Goal: Feedback & Contribution: Contribute content

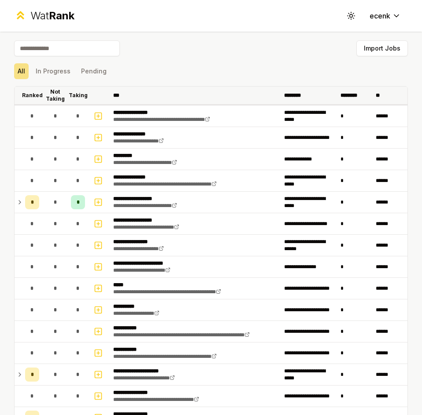
click at [53, 90] on p "Not Taking" at bounding box center [55, 95] width 19 height 14
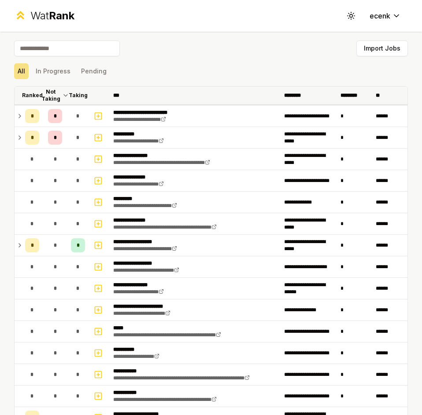
click at [36, 92] on p "Ranked" at bounding box center [32, 95] width 21 height 7
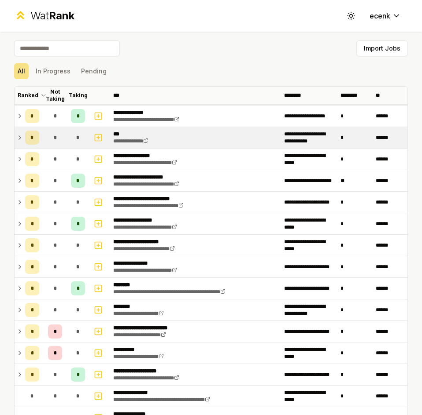
click at [24, 137] on td "*" at bounding box center [32, 137] width 21 height 21
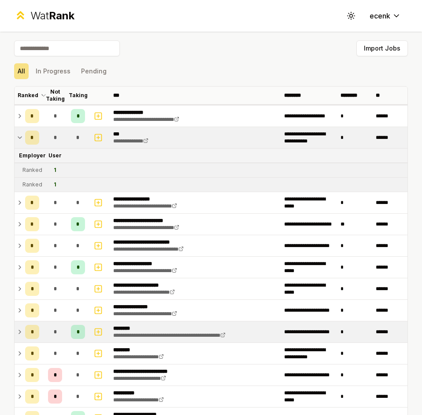
click at [77, 329] on span "*" at bounding box center [78, 332] width 2 height 7
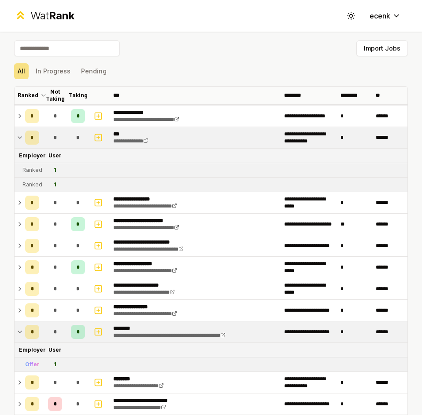
click at [148, 69] on div "All In Progress Pending" at bounding box center [210, 71] width 393 height 16
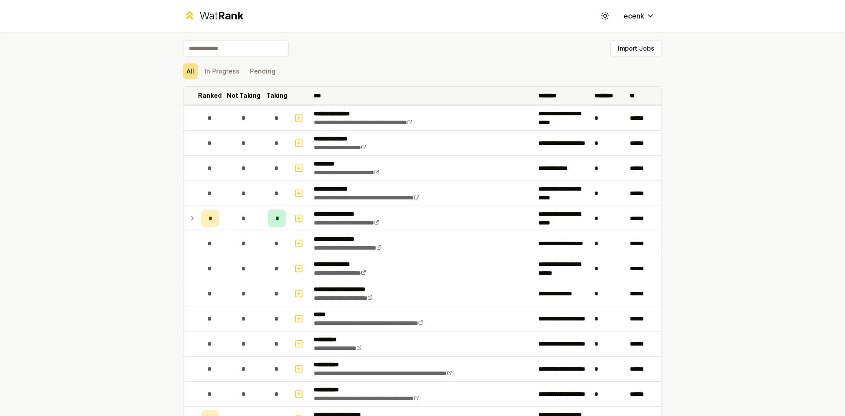
click at [275, 89] on th "Taking" at bounding box center [277, 96] width 25 height 18
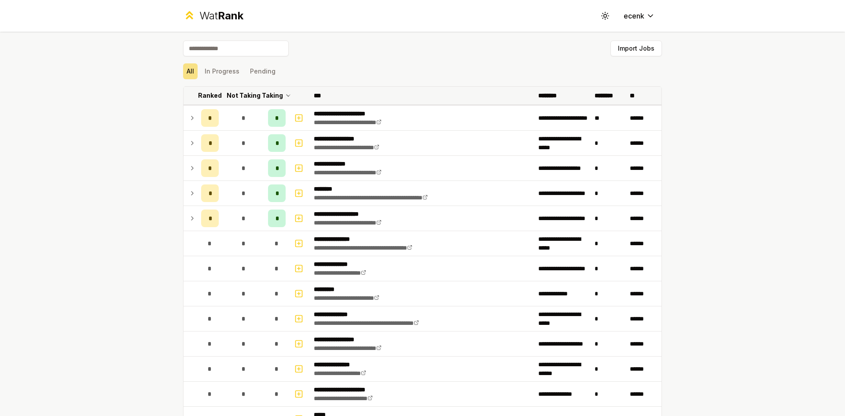
click at [244, 92] on p "Not Taking" at bounding box center [244, 95] width 34 height 9
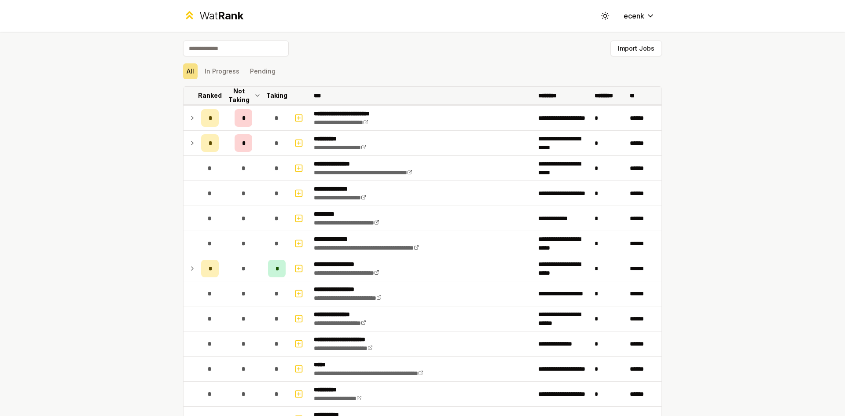
click at [209, 98] on p "Ranked" at bounding box center [210, 95] width 24 height 9
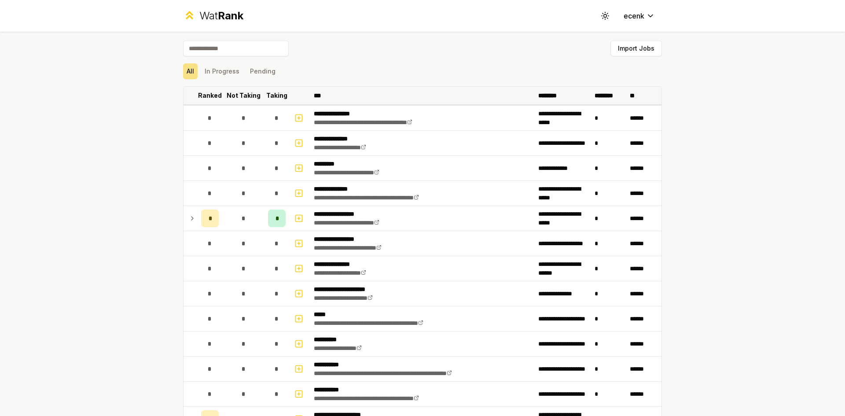
click at [232, 96] on p "Not Taking" at bounding box center [244, 95] width 34 height 9
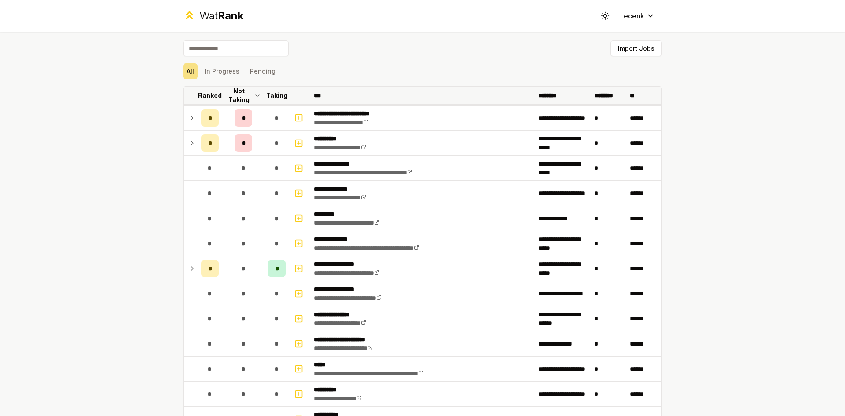
click at [202, 101] on th "Ranked" at bounding box center [210, 96] width 25 height 18
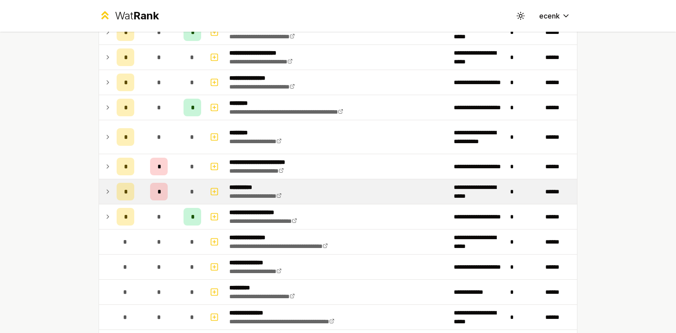
scroll to position [220, 0]
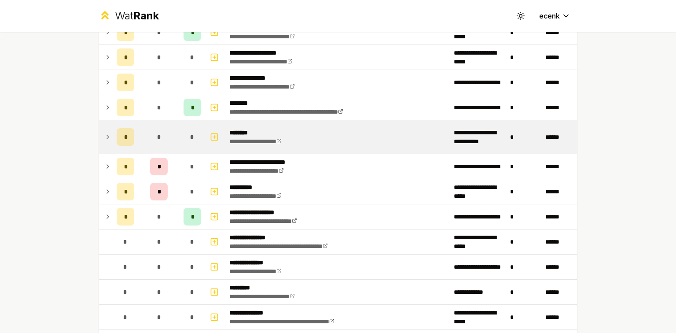
click at [107, 132] on icon at bounding box center [107, 137] width 7 height 11
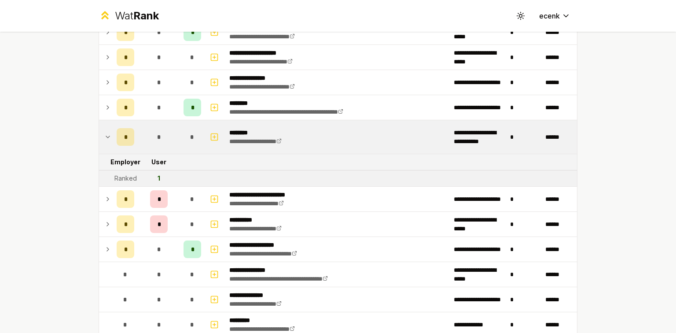
click at [103, 129] on td at bounding box center [106, 136] width 14 height 33
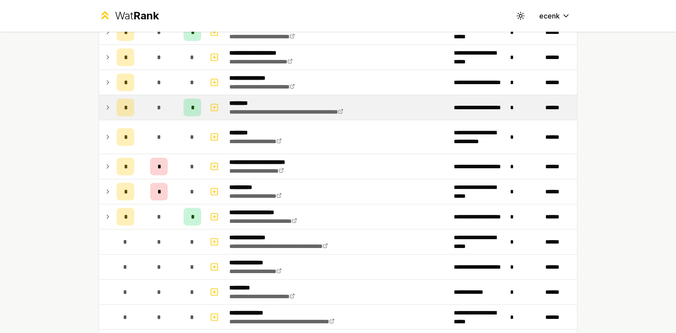
click at [138, 96] on td "*" at bounding box center [159, 107] width 42 height 25
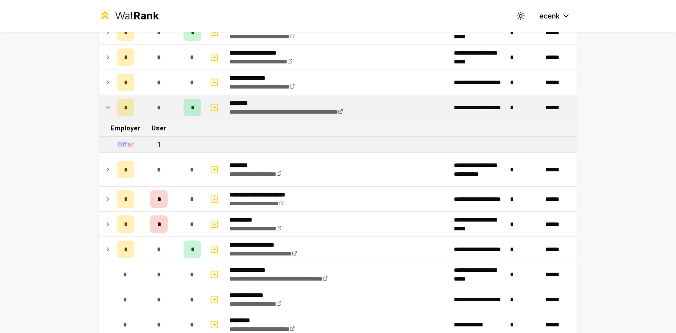
click at [138, 96] on td "*" at bounding box center [159, 107] width 42 height 25
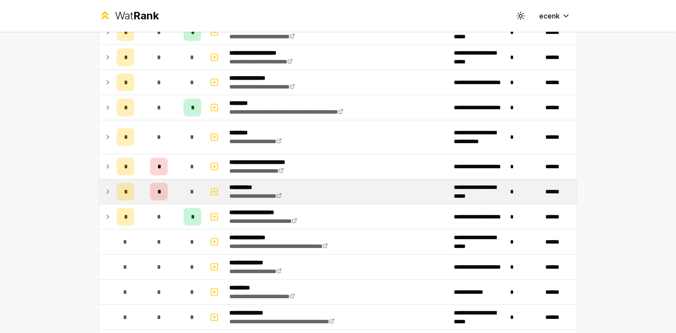
click at [145, 197] on td "*" at bounding box center [159, 191] width 42 height 25
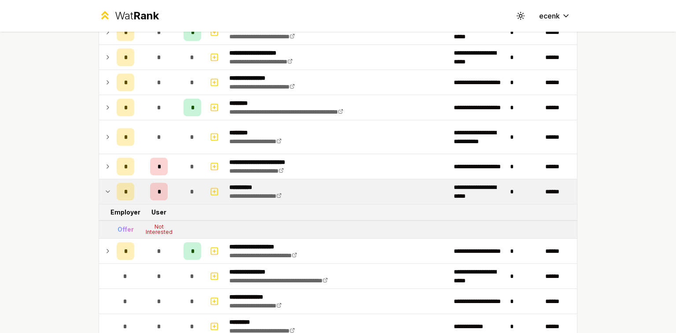
click at [145, 195] on td "*" at bounding box center [159, 191] width 42 height 25
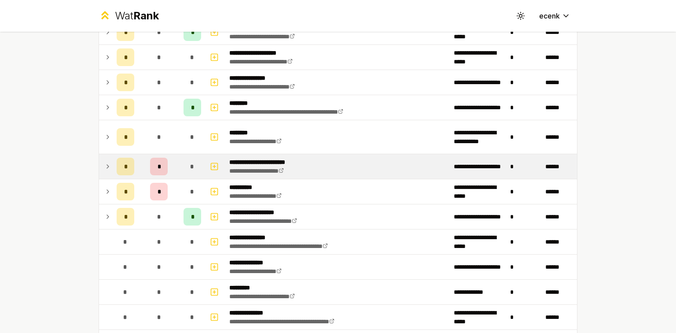
click at [140, 176] on td "*" at bounding box center [159, 166] width 42 height 25
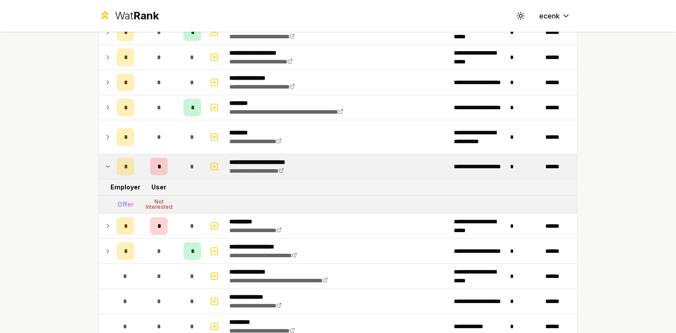
click at [141, 175] on td "*" at bounding box center [159, 166] width 42 height 25
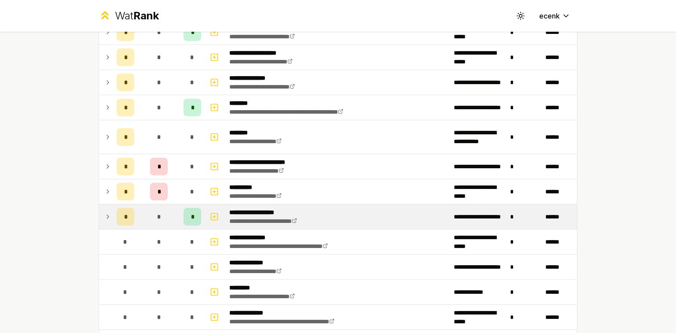
click at [132, 224] on td "*" at bounding box center [125, 216] width 25 height 25
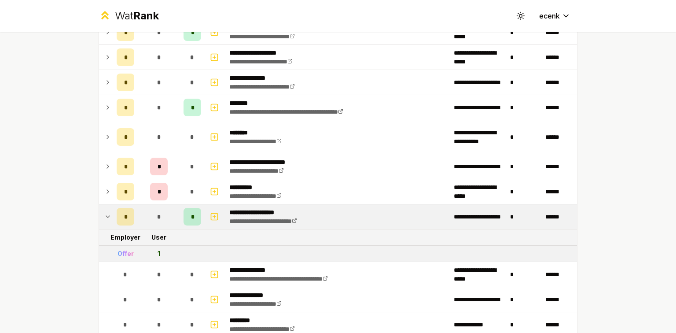
click at [150, 218] on div "*" at bounding box center [159, 217] width 18 height 18
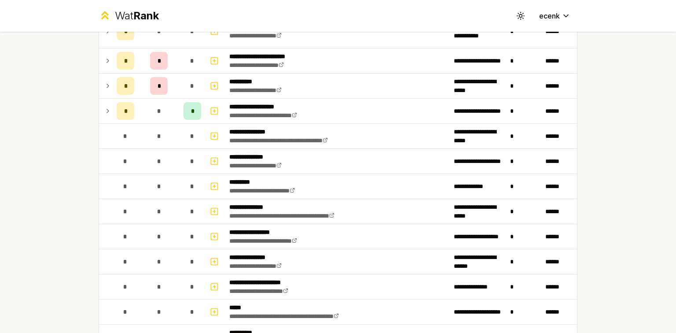
scroll to position [537, 0]
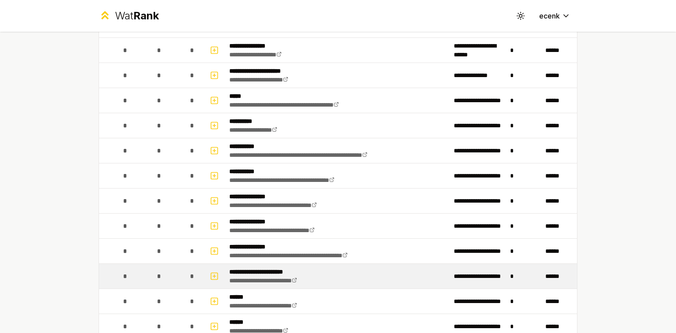
click at [150, 274] on div "*" at bounding box center [159, 276] width 18 height 18
click at [215, 274] on rect "button" at bounding box center [214, 275] width 7 height 7
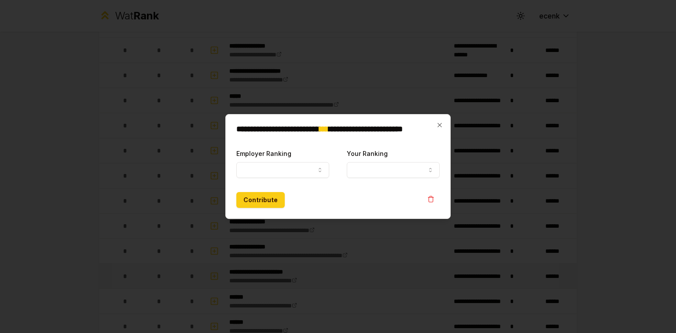
select select
click at [279, 161] on div "Employer Ranking ***** ******" at bounding box center [282, 163] width 93 height 30
click at [279, 165] on button "Employer Ranking" at bounding box center [282, 170] width 93 height 16
select select "******"
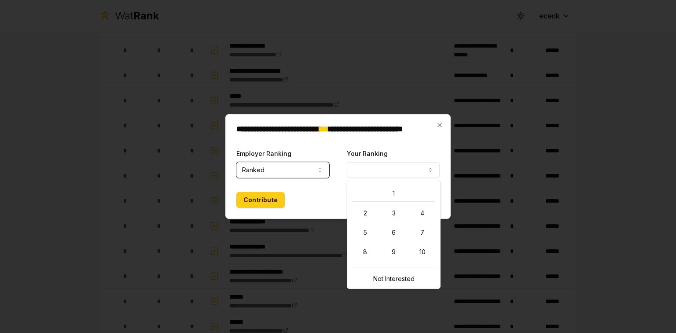
click at [370, 174] on button "Your Ranking" at bounding box center [393, 170] width 93 height 16
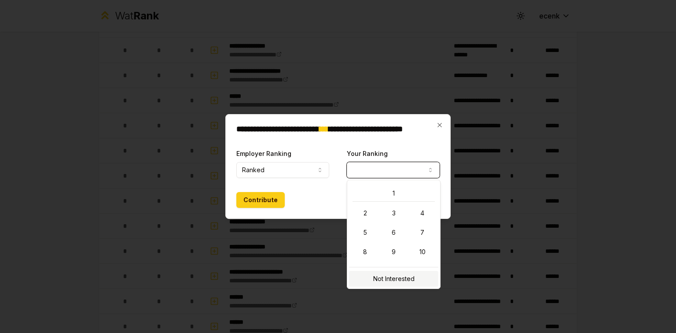
select select "**********"
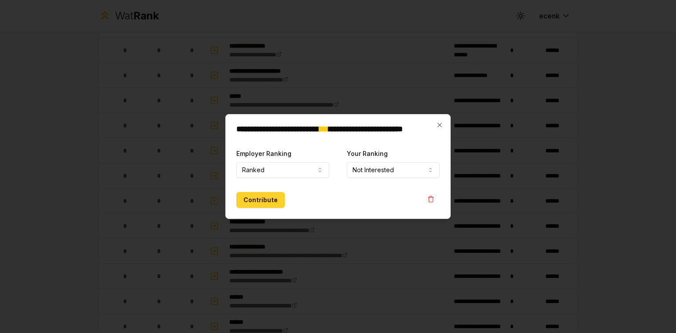
click at [264, 195] on button "Contribute" at bounding box center [260, 200] width 48 height 16
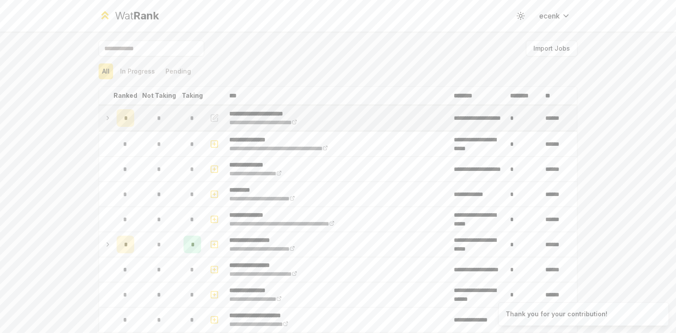
click at [126, 117] on div "*" at bounding box center [126, 118] width 18 height 18
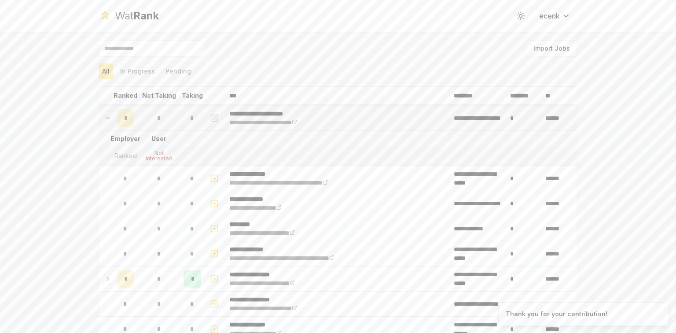
click at [214, 115] on icon "button" at bounding box center [215, 116] width 5 height 5
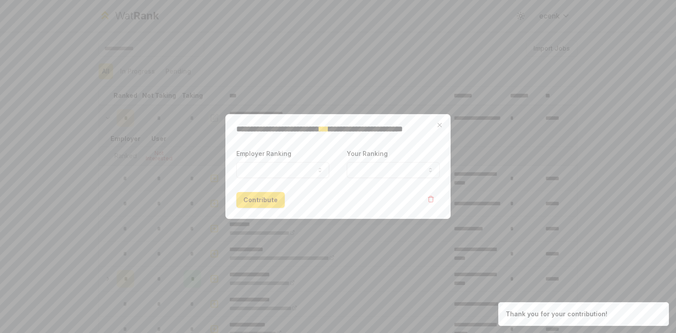
select select "******"
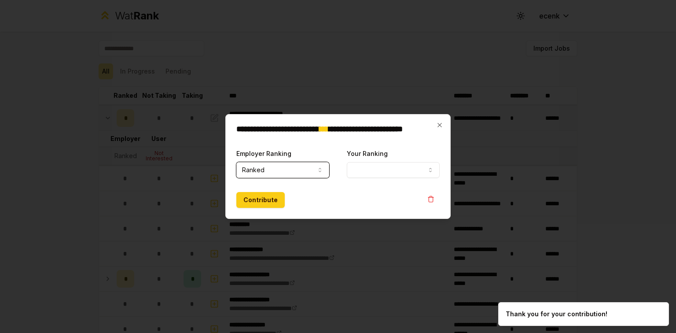
click at [371, 166] on button "Your Ranking" at bounding box center [393, 170] width 93 height 16
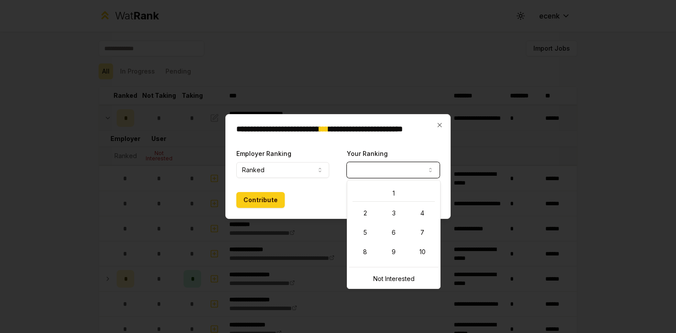
select select "**********"
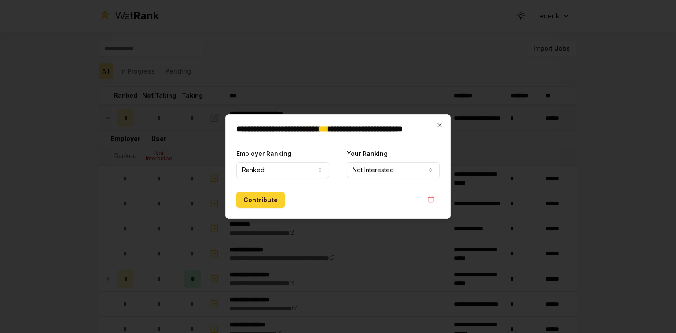
click at [269, 202] on button "Contribute" at bounding box center [260, 200] width 48 height 16
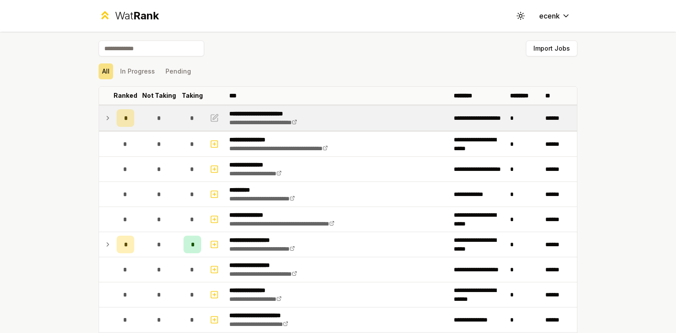
click at [107, 117] on icon at bounding box center [108, 118] width 2 height 4
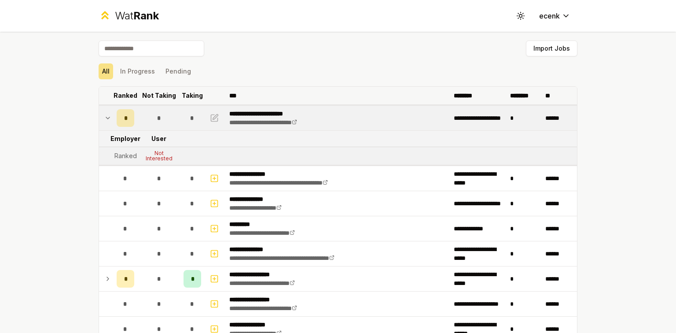
click at [126, 97] on p "Ranked" at bounding box center [126, 95] width 24 height 9
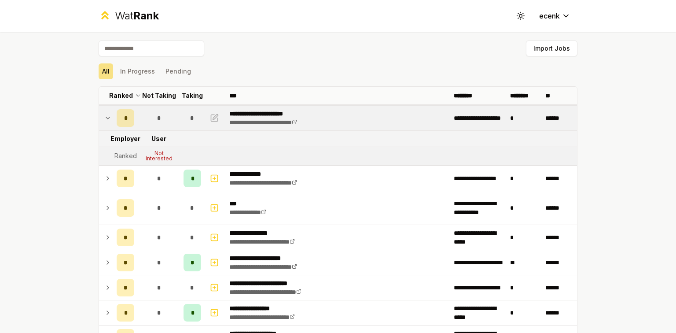
click at [42, 124] on div "**********" at bounding box center [338, 166] width 676 height 333
click at [121, 93] on p "Ranked" at bounding box center [121, 95] width 24 height 9
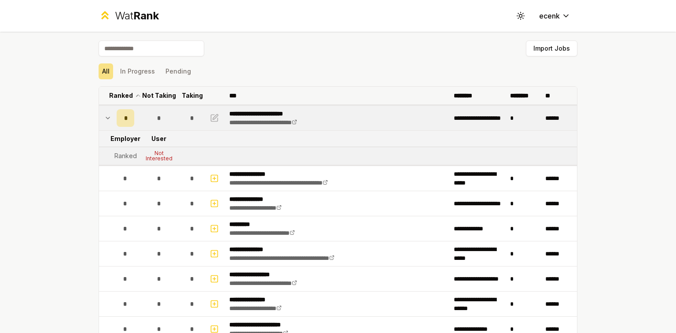
click at [121, 93] on p "Ranked" at bounding box center [121, 95] width 24 height 9
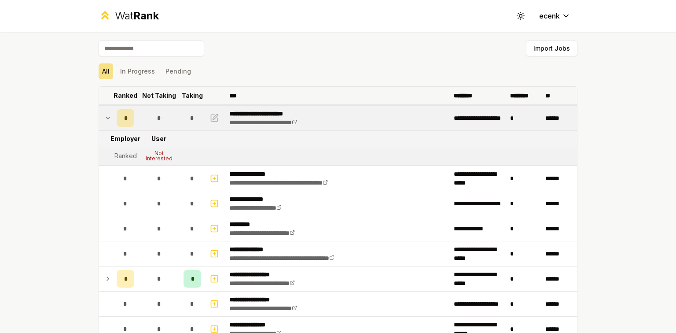
click at [126, 93] on p "Ranked" at bounding box center [126, 95] width 24 height 9
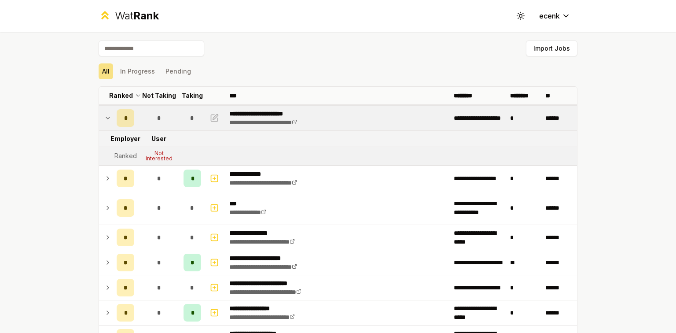
scroll to position [215, 0]
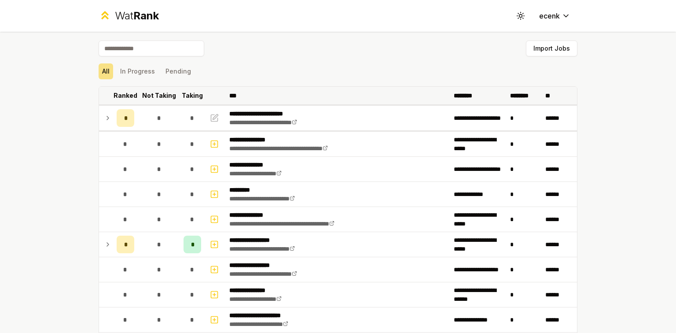
click at [129, 92] on p "Ranked" at bounding box center [126, 95] width 24 height 9
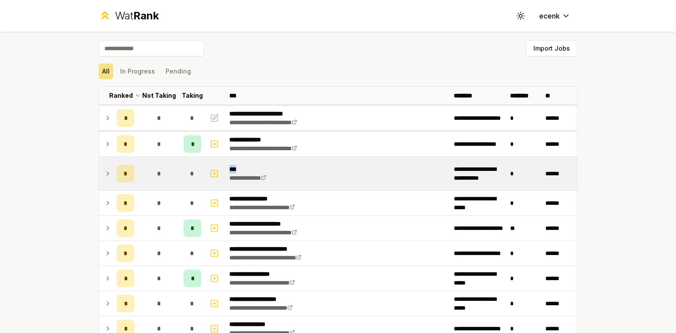
click at [328, 169] on td "**********" at bounding box center [338, 173] width 224 height 33
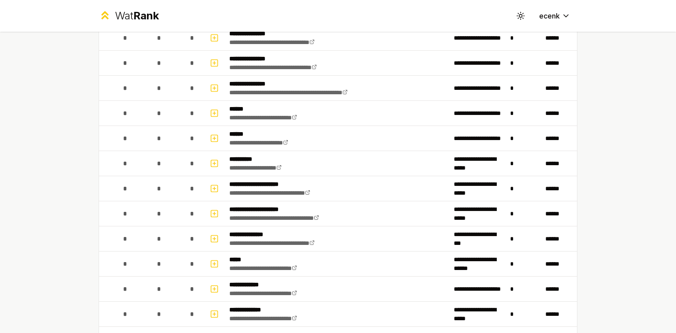
scroll to position [1021, 0]
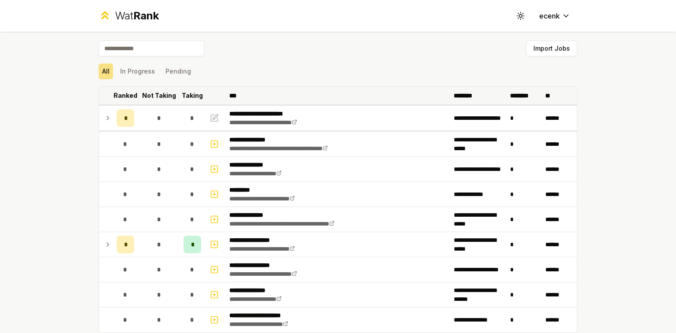
click at [142, 92] on p "Not Taking" at bounding box center [159, 95] width 34 height 9
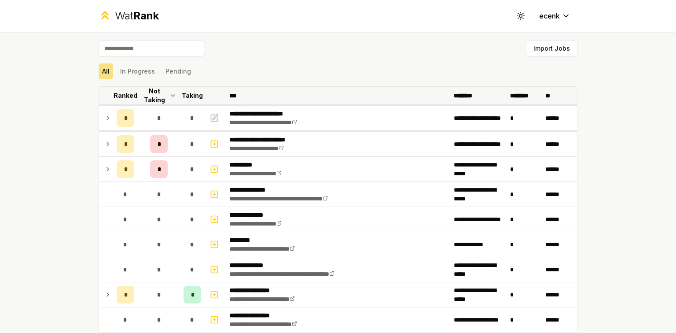
click at [115, 91] on p "Ranked" at bounding box center [126, 95] width 24 height 9
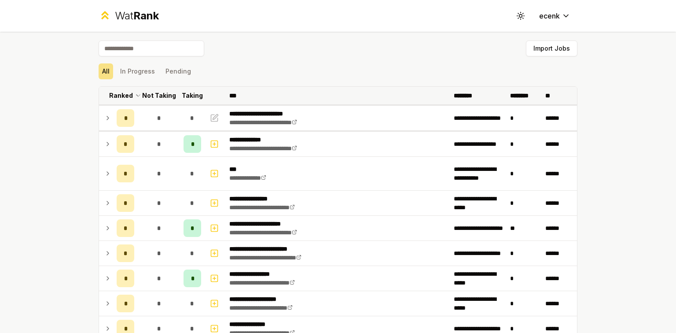
click at [161, 90] on th "Not Taking" at bounding box center [159, 96] width 42 height 18
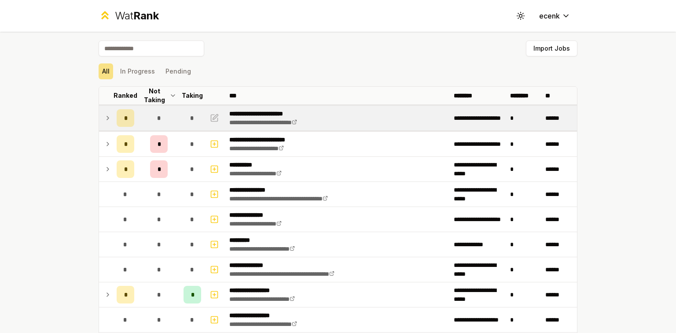
click at [106, 116] on icon at bounding box center [107, 118] width 7 height 11
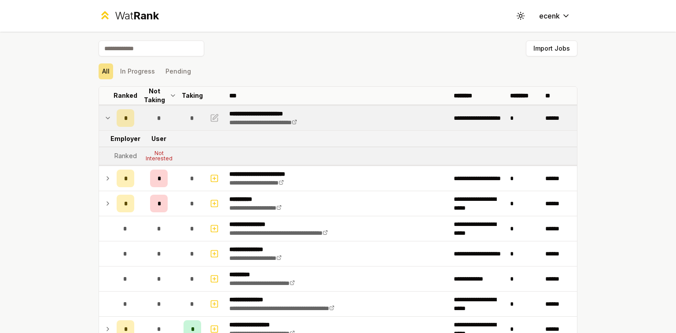
click at [159, 153] on div "Not Interested" at bounding box center [158, 156] width 35 height 11
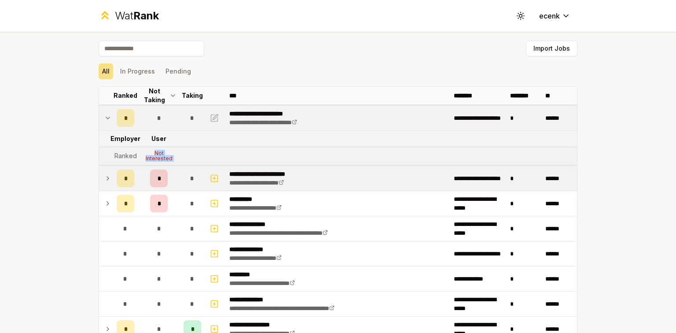
click at [113, 174] on td "*" at bounding box center [125, 178] width 25 height 25
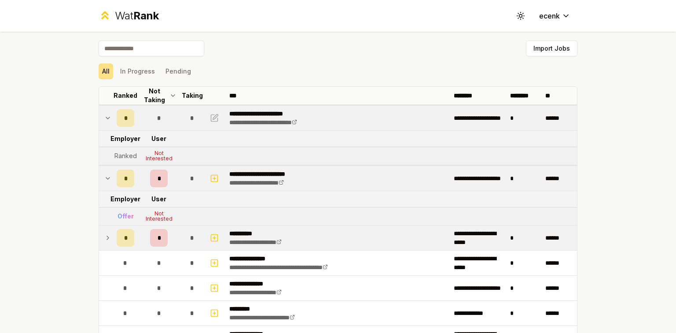
click at [113, 231] on td "*" at bounding box center [125, 237] width 25 height 25
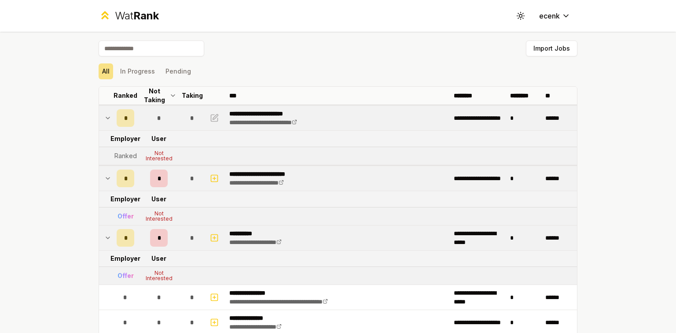
click at [104, 178] on icon at bounding box center [107, 178] width 7 height 11
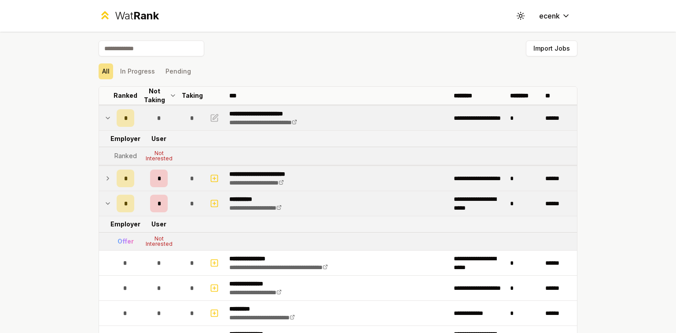
click at [105, 199] on icon at bounding box center [107, 203] width 7 height 11
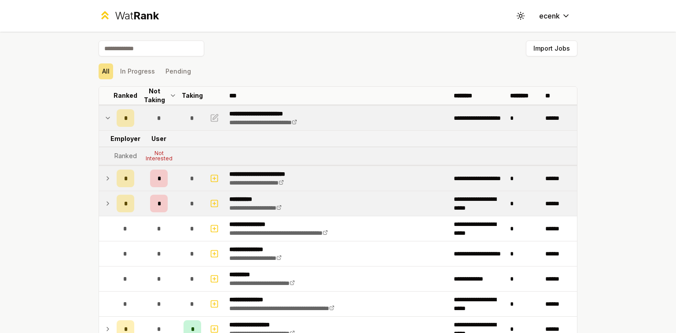
click at [106, 117] on icon at bounding box center [107, 118] width 7 height 11
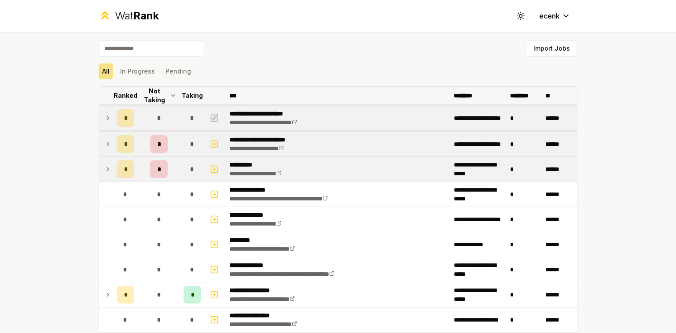
click at [191, 90] on th "Taking" at bounding box center [192, 96] width 25 height 18
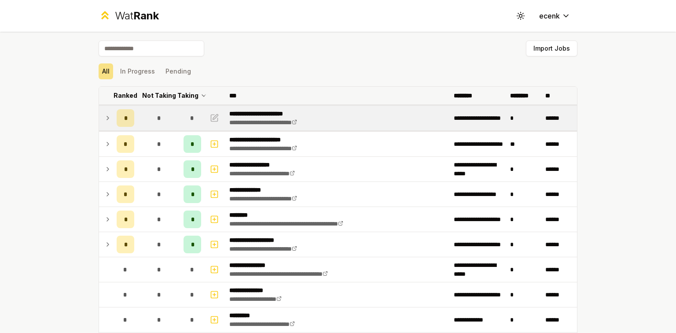
click at [153, 96] on p "Not Taking" at bounding box center [159, 95] width 34 height 9
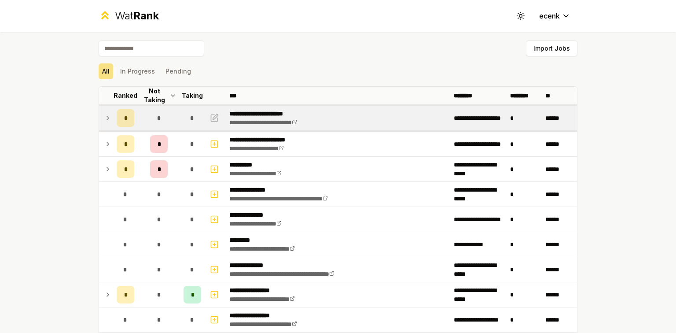
click at [109, 116] on td at bounding box center [106, 118] width 14 height 25
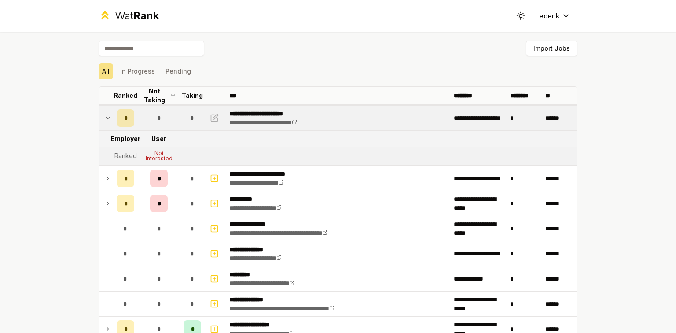
click at [109, 116] on td at bounding box center [106, 118] width 14 height 25
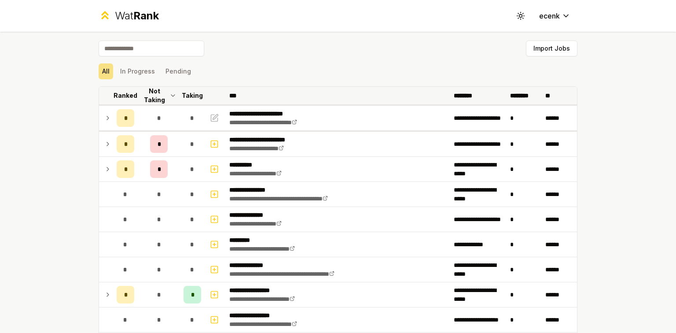
click at [121, 92] on p "Ranked" at bounding box center [126, 95] width 24 height 9
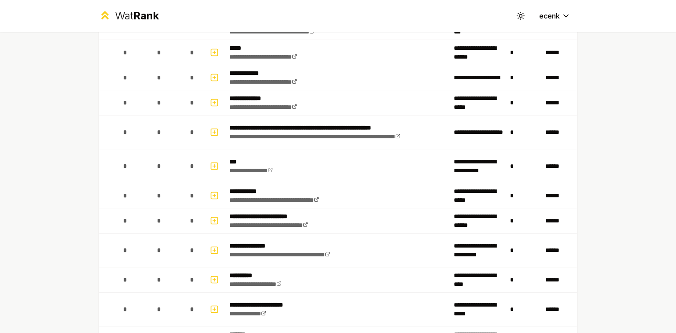
scroll to position [11, 0]
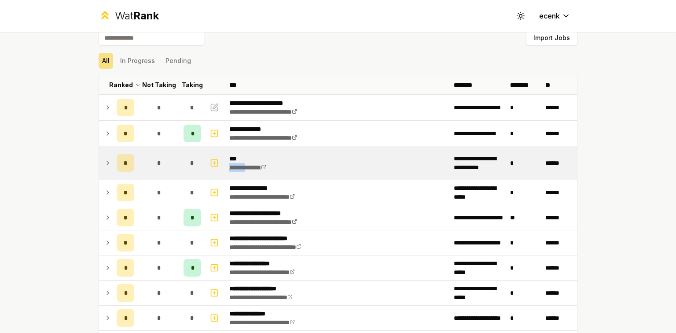
click at [266, 165] on link "**********" at bounding box center [247, 167] width 37 height 6
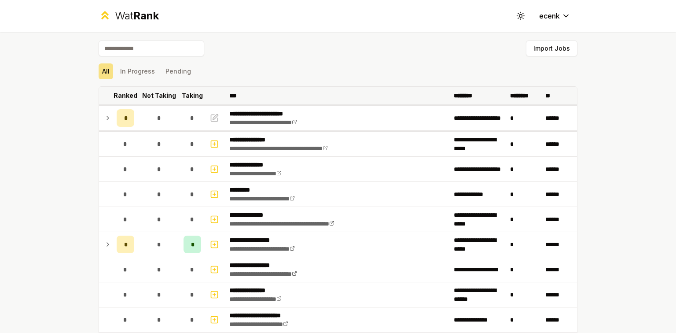
click at [150, 91] on p "Not Taking" at bounding box center [159, 95] width 34 height 9
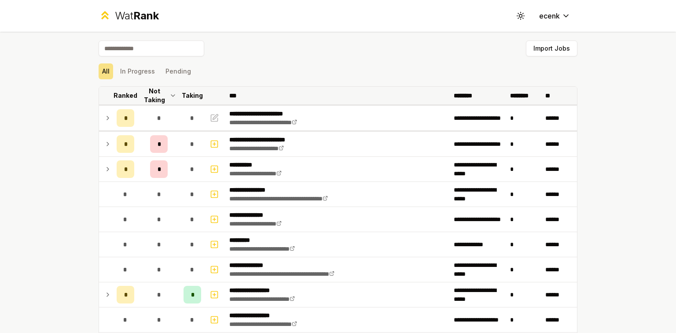
click at [150, 91] on p "Not Taking" at bounding box center [154, 96] width 26 height 18
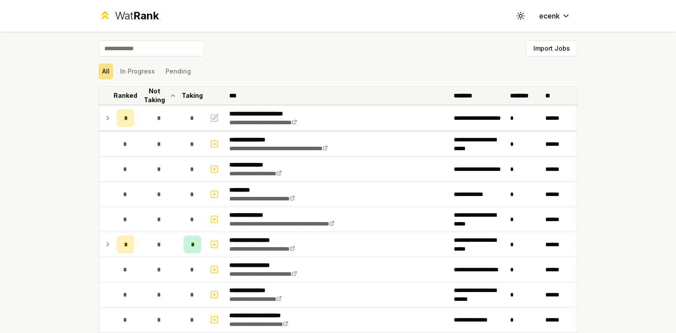
click at [124, 92] on p "Ranked" at bounding box center [126, 95] width 24 height 9
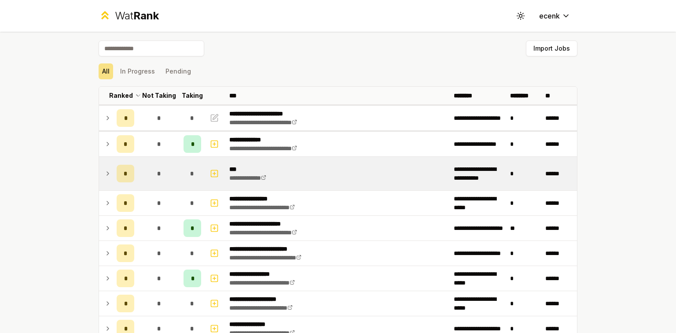
click at [109, 172] on td at bounding box center [106, 173] width 14 height 33
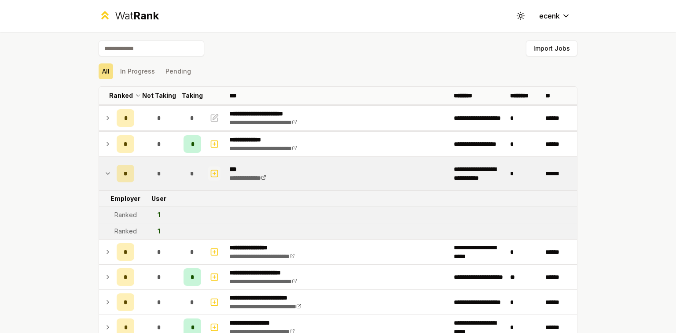
click at [208, 174] on button "button" at bounding box center [214, 173] width 12 height 14
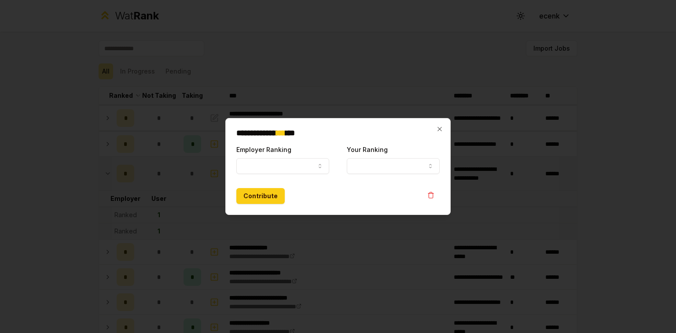
select select
click at [267, 164] on button "Employer Ranking" at bounding box center [282, 166] width 93 height 16
select select "*****"
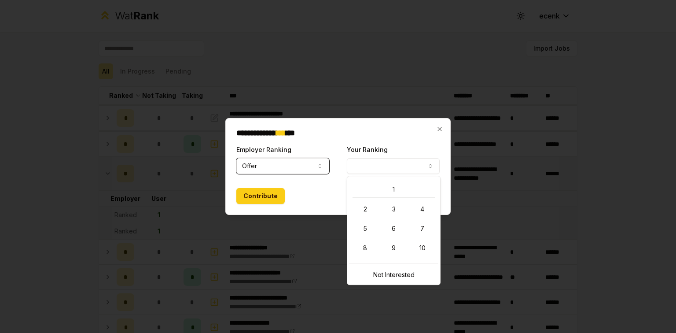
click at [369, 170] on button "Your Ranking" at bounding box center [393, 166] width 93 height 16
click at [383, 166] on button "1" at bounding box center [393, 166] width 93 height 16
select select "**"
drag, startPoint x: 413, startPoint y: 239, endPoint x: 421, endPoint y: 242, distance: 8.4
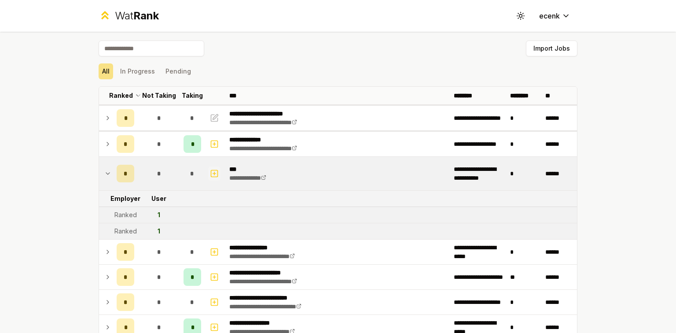
click at [210, 172] on icon "button" at bounding box center [214, 173] width 9 height 11
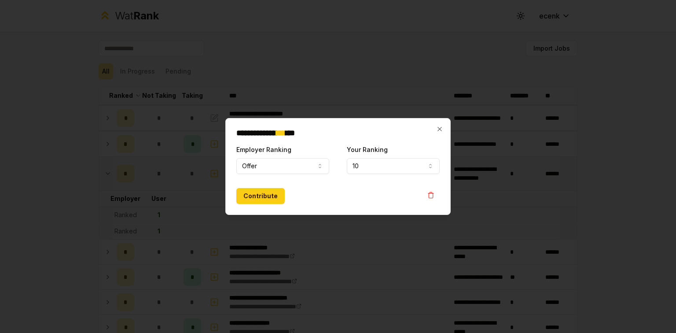
select select
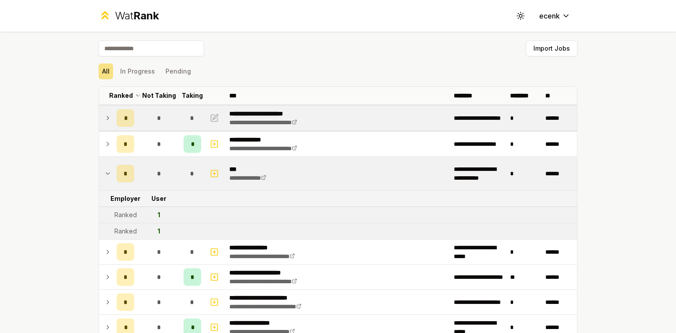
click at [162, 121] on div "*" at bounding box center [159, 118] width 18 height 18
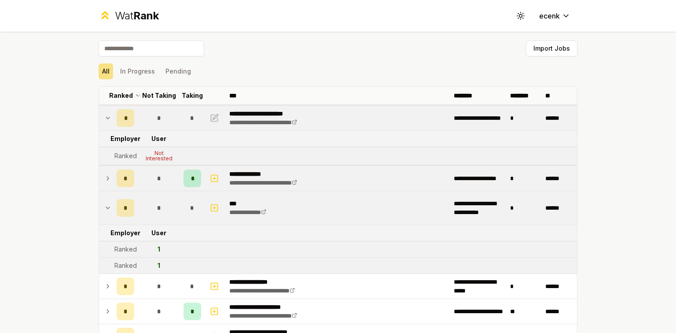
click at [166, 188] on td "*" at bounding box center [159, 178] width 42 height 25
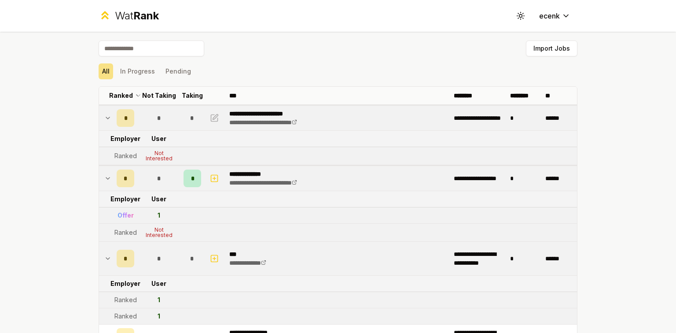
click at [145, 183] on td "*" at bounding box center [159, 178] width 42 height 25
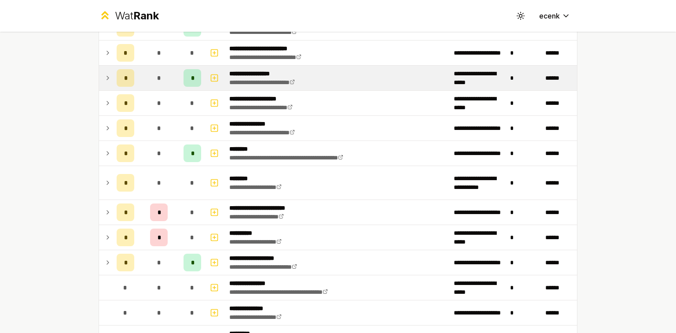
scroll to position [283, 0]
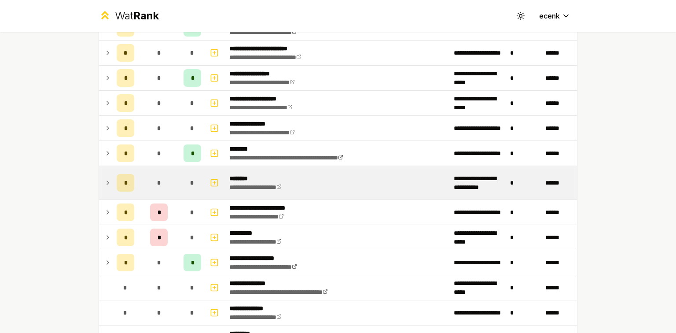
click at [279, 174] on p "********" at bounding box center [264, 178] width 70 height 9
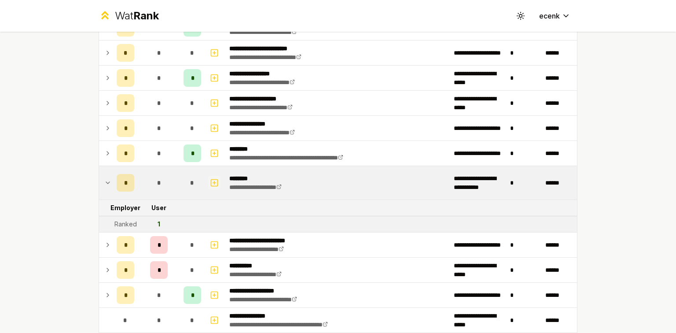
click at [212, 179] on icon "button" at bounding box center [214, 182] width 9 height 11
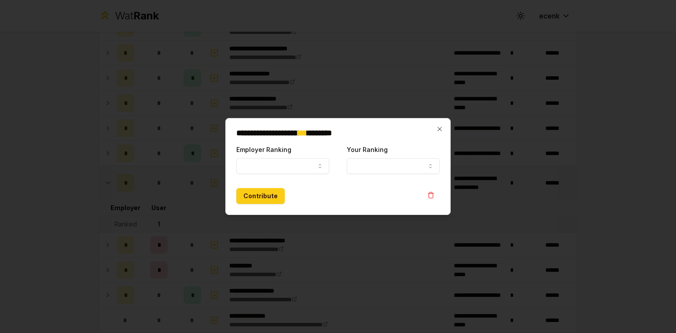
select select
click at [271, 167] on button "Employer Ranking" at bounding box center [282, 166] width 93 height 16
click at [438, 132] on h2 "**********" at bounding box center [337, 133] width 203 height 8
click at [438, 131] on icon "button" at bounding box center [440, 129] width 4 height 4
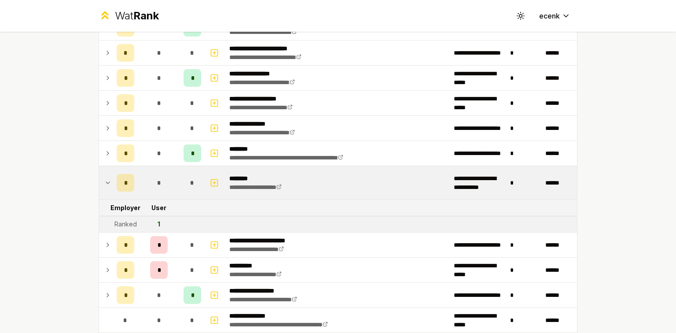
click at [132, 176] on td "*" at bounding box center [125, 182] width 25 height 33
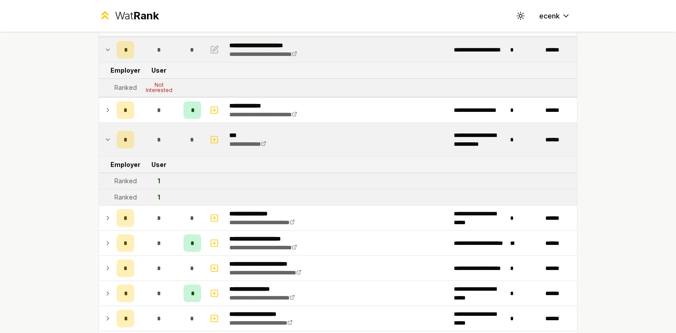
scroll to position [0, 0]
